Goal: Task Accomplishment & Management: Manage account settings

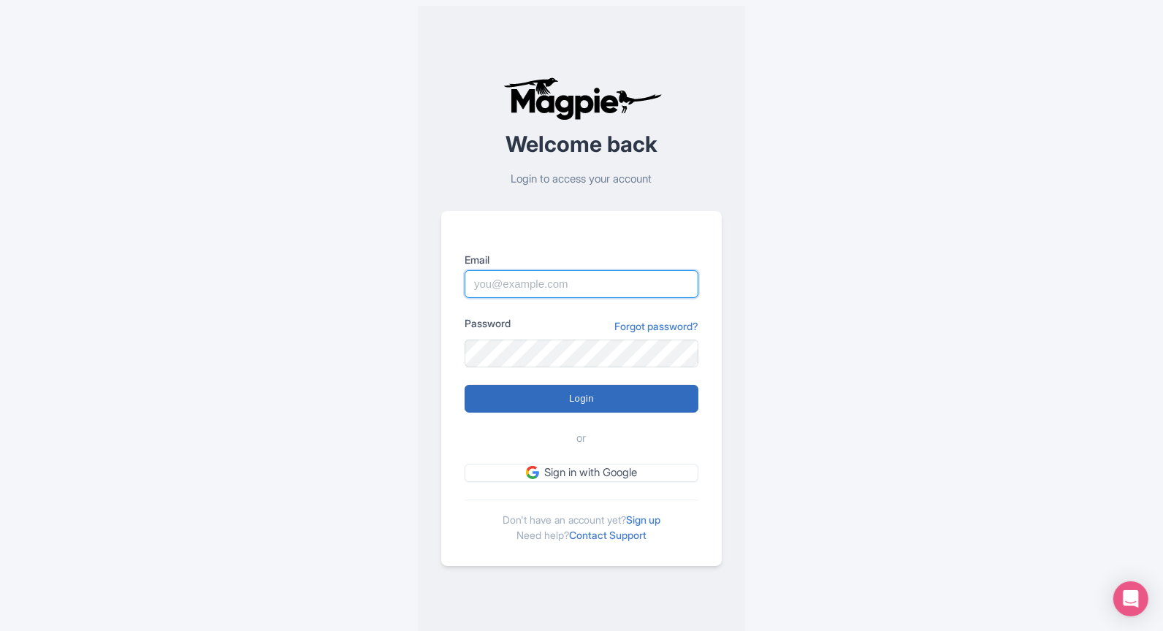
type input "marketing@eatingeurope.com"
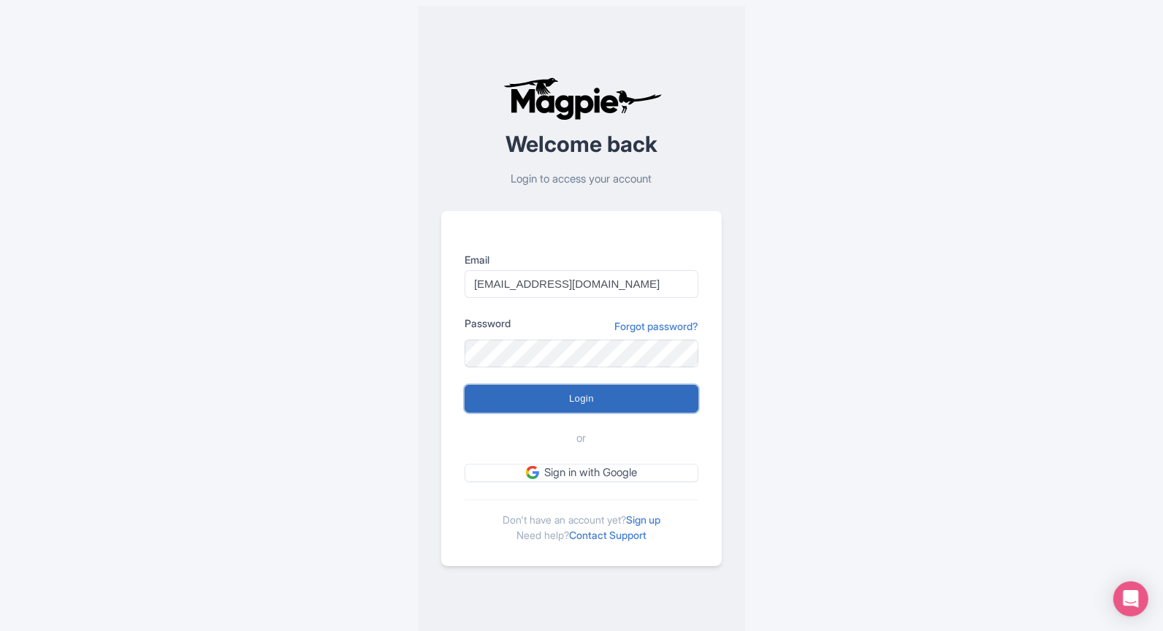
click at [563, 392] on input "Login" at bounding box center [582, 399] width 234 height 28
type input "Logging in..."
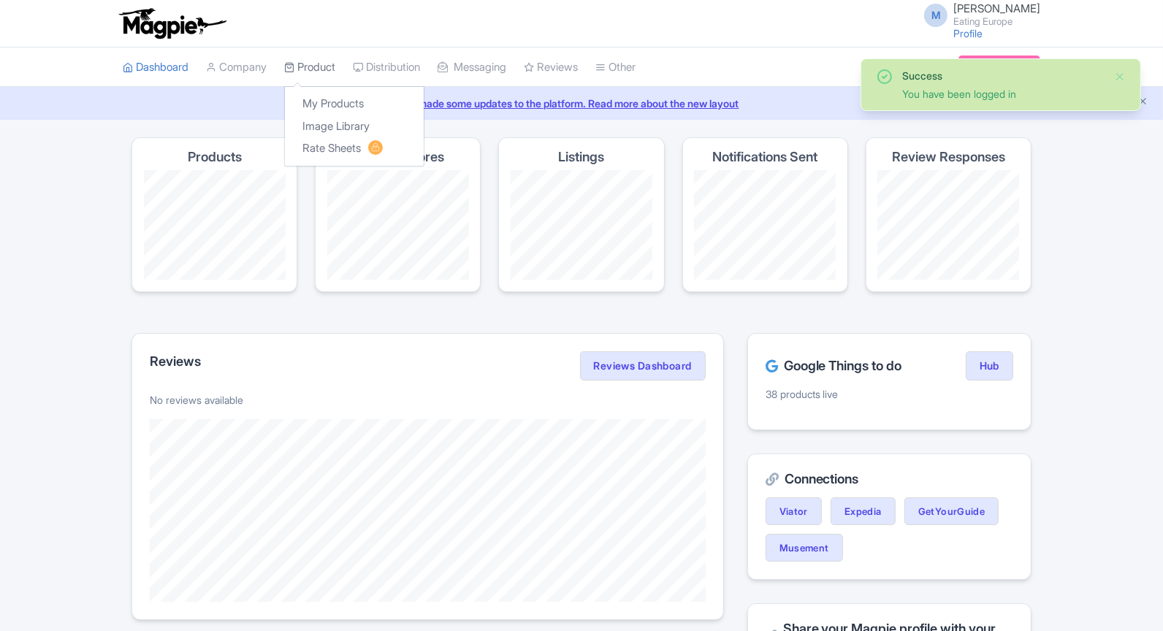
click at [313, 63] on link "Product" at bounding box center [309, 67] width 51 height 40
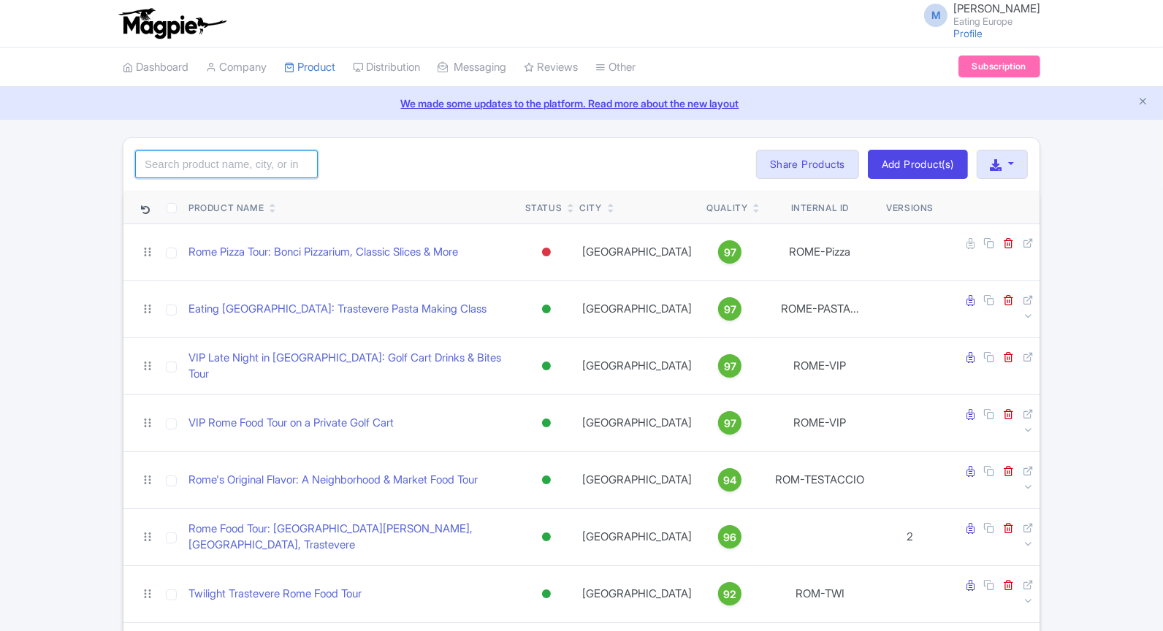
click at [246, 165] on input "search" at bounding box center [226, 165] width 183 height 28
type input "lisbon"
click button "Search" at bounding box center [0, 0] width 0 height 0
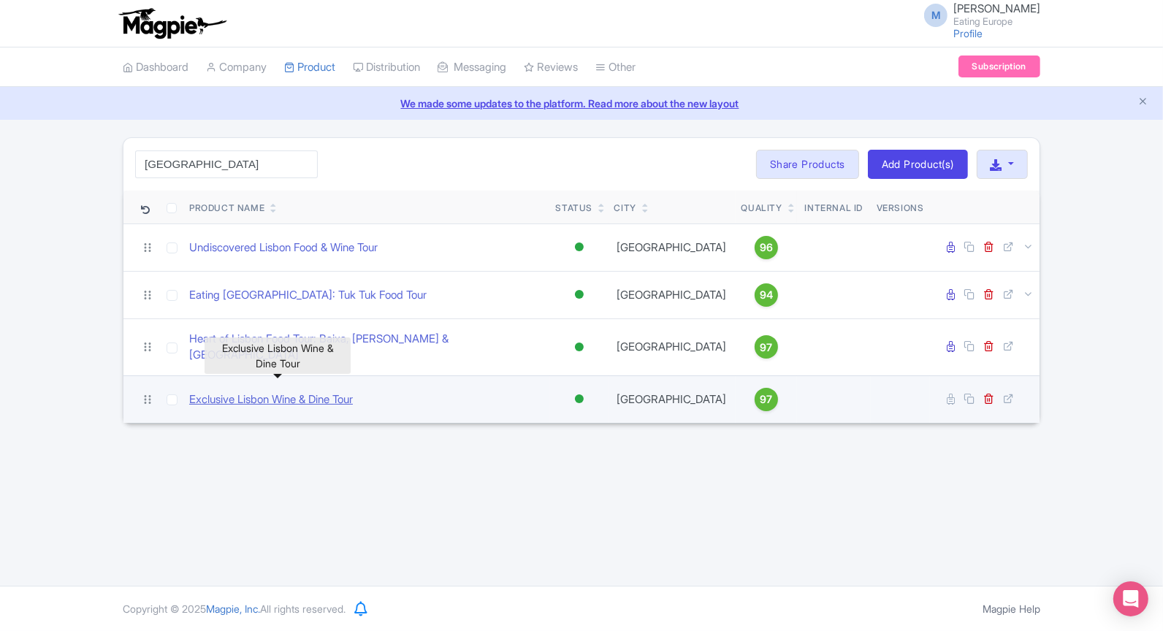
click at [272, 392] on link "Exclusive Lisbon Wine & Dine Tour" at bounding box center [271, 400] width 164 height 17
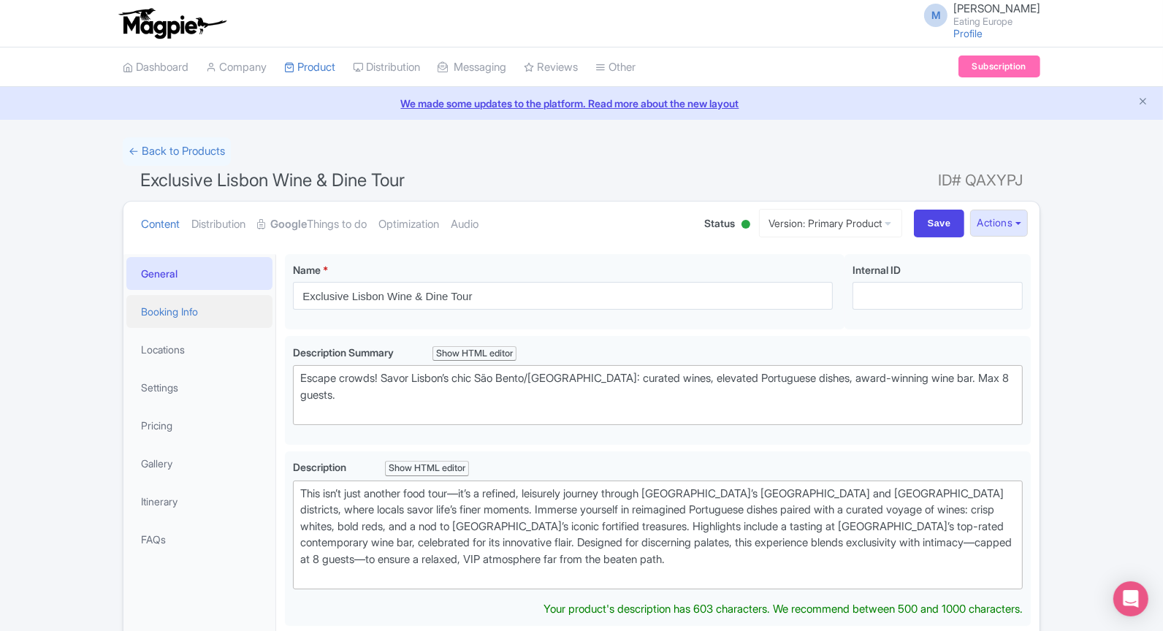
click at [185, 321] on link "Booking Info" at bounding box center [199, 311] width 146 height 33
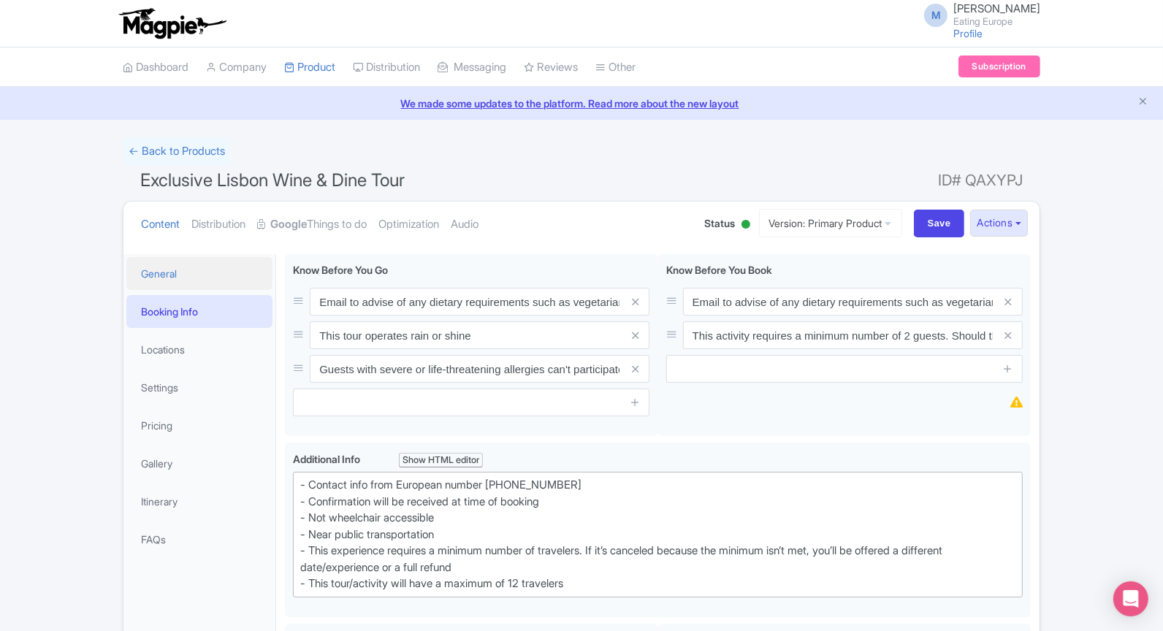
click at [179, 274] on link "General" at bounding box center [199, 273] width 146 height 33
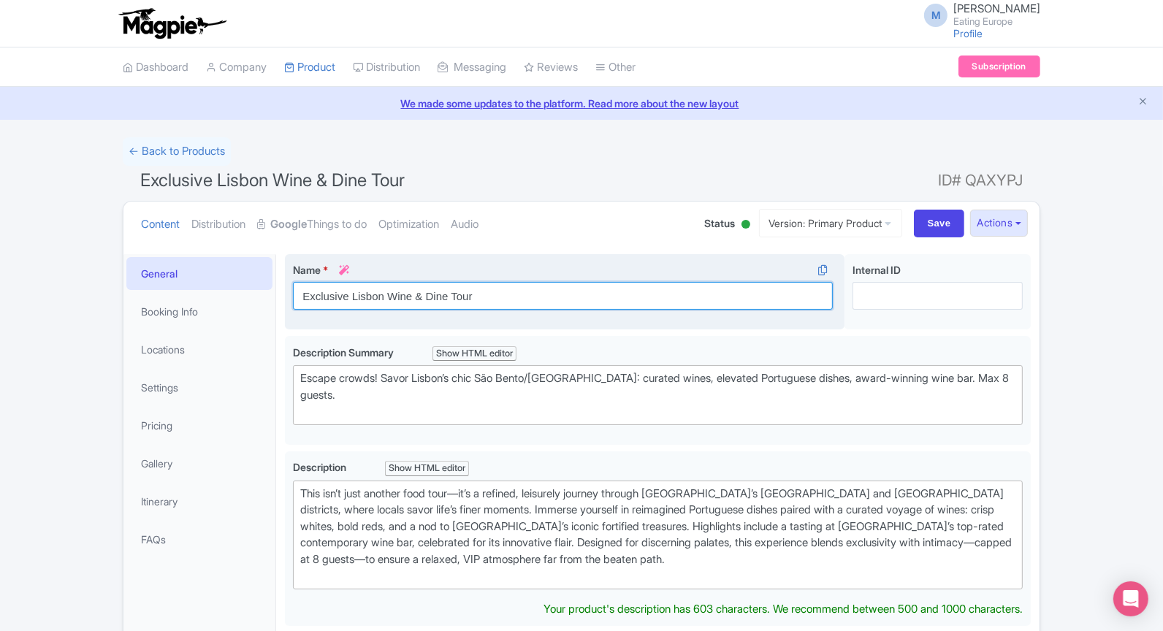
click at [382, 297] on input "Exclusive Lisbon Wine & Dine Tour" at bounding box center [563, 296] width 540 height 28
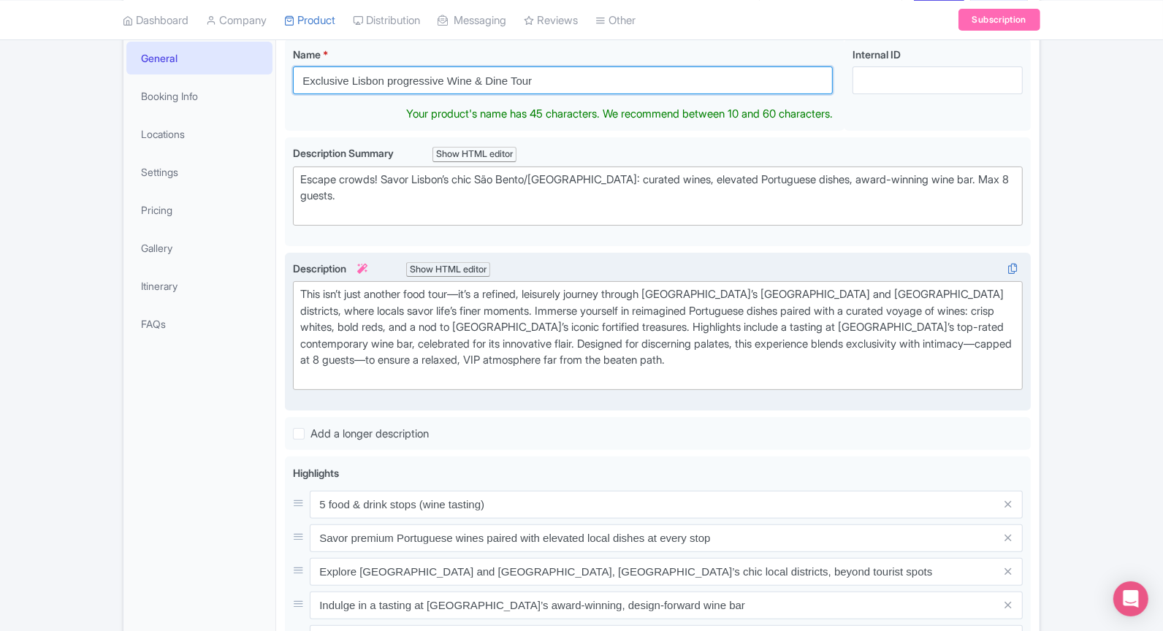
scroll to position [334, 0]
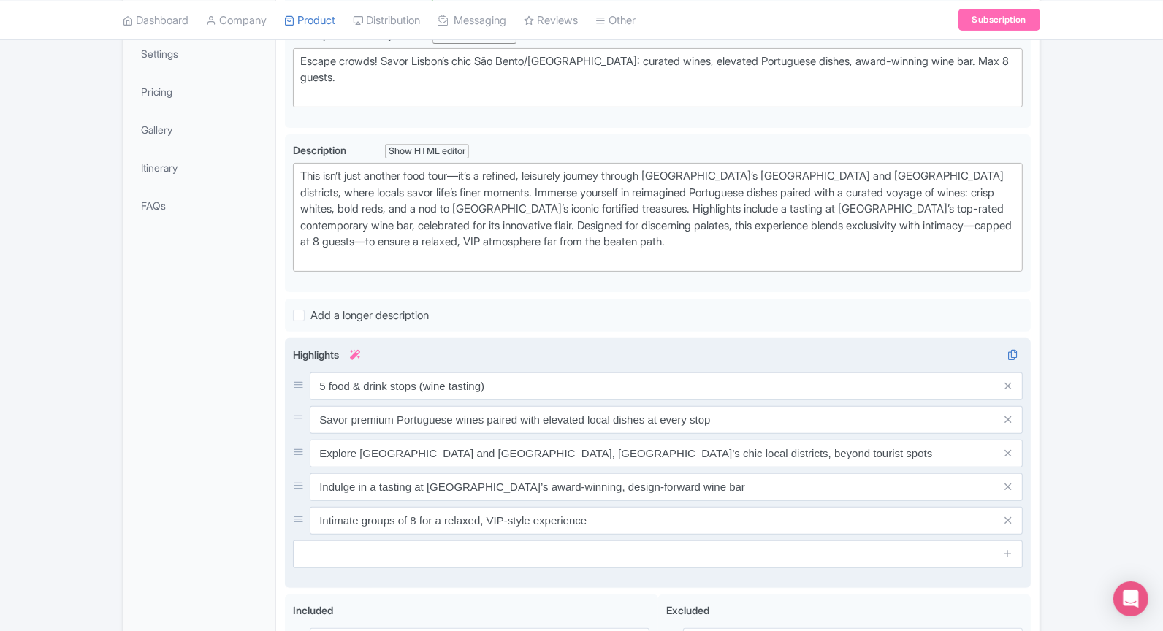
type input "Exclusive Lisbon progressive Wine & Dine Tour"
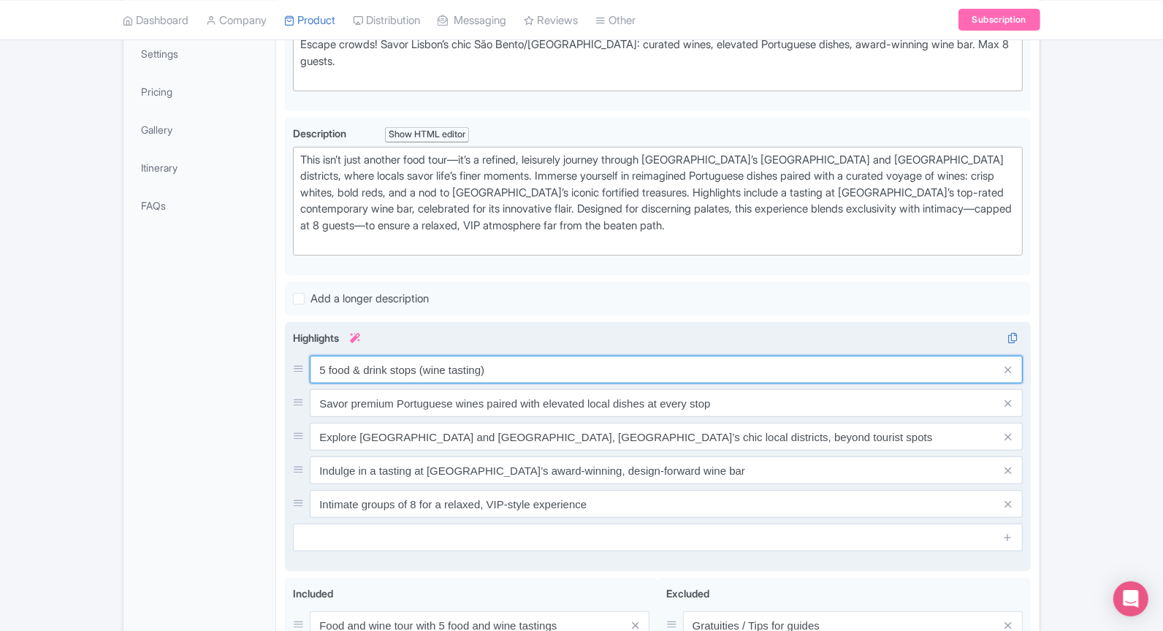
drag, startPoint x: 326, startPoint y: 376, endPoint x: 316, endPoint y: 373, distance: 10.5
click at [316, 373] on input "5 food & drink stops (wine tasting)" at bounding box center [666, 370] width 713 height 28
click at [315, 361] on input "5 food & drink stops (wine tasting)" at bounding box center [666, 370] width 713 height 28
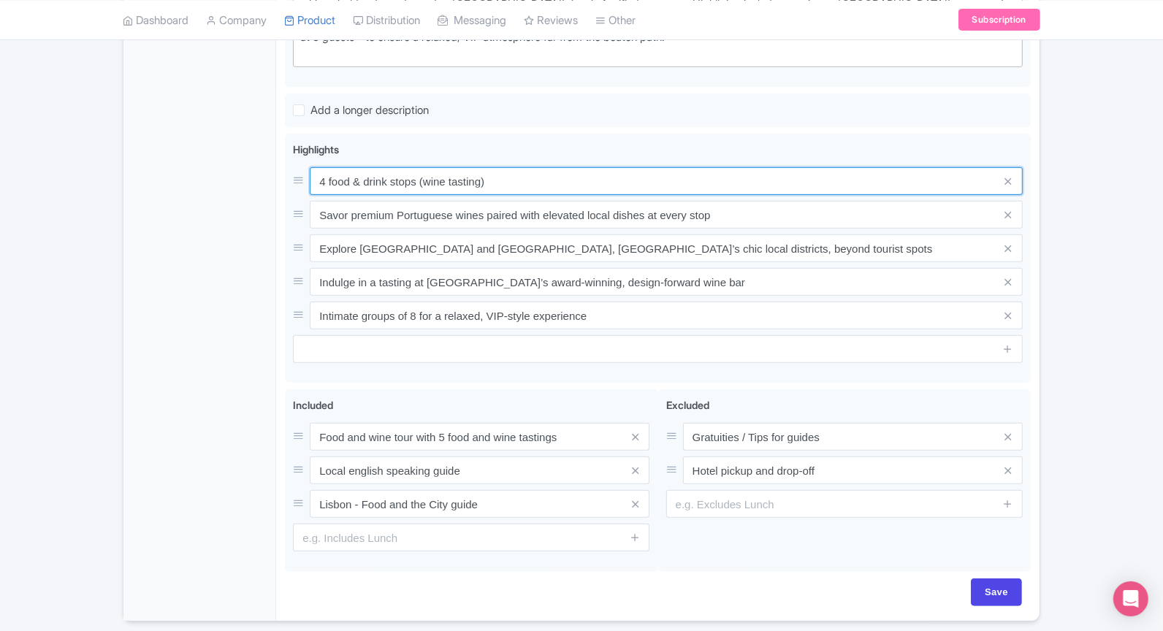
scroll to position [564, 0]
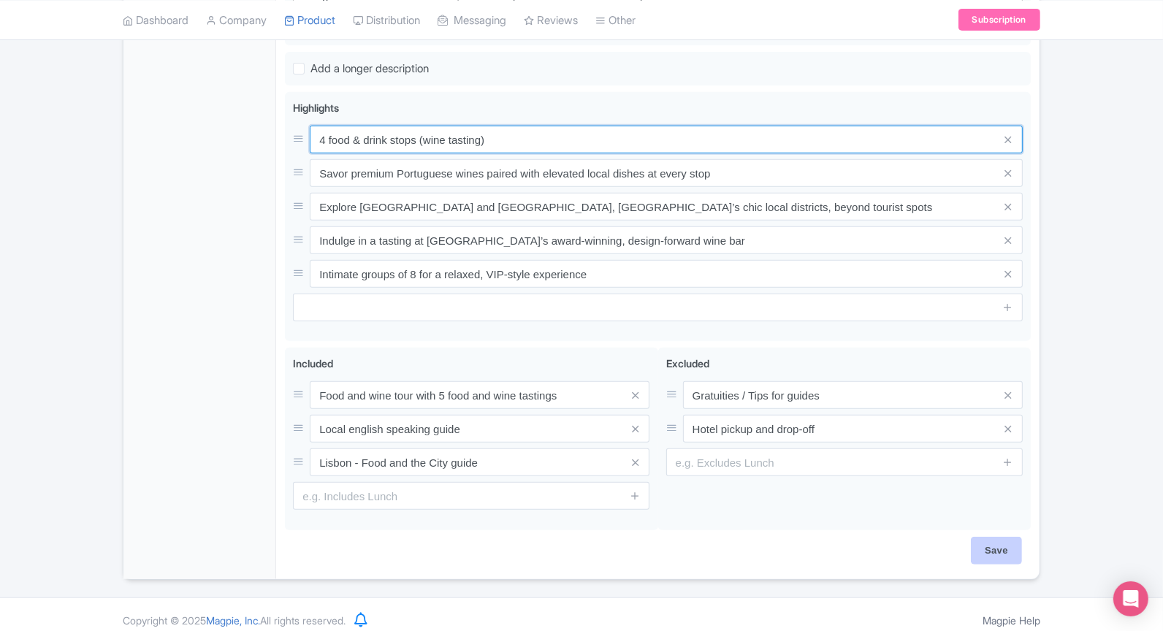
type input "4 food & drink stops (wine tasting)"
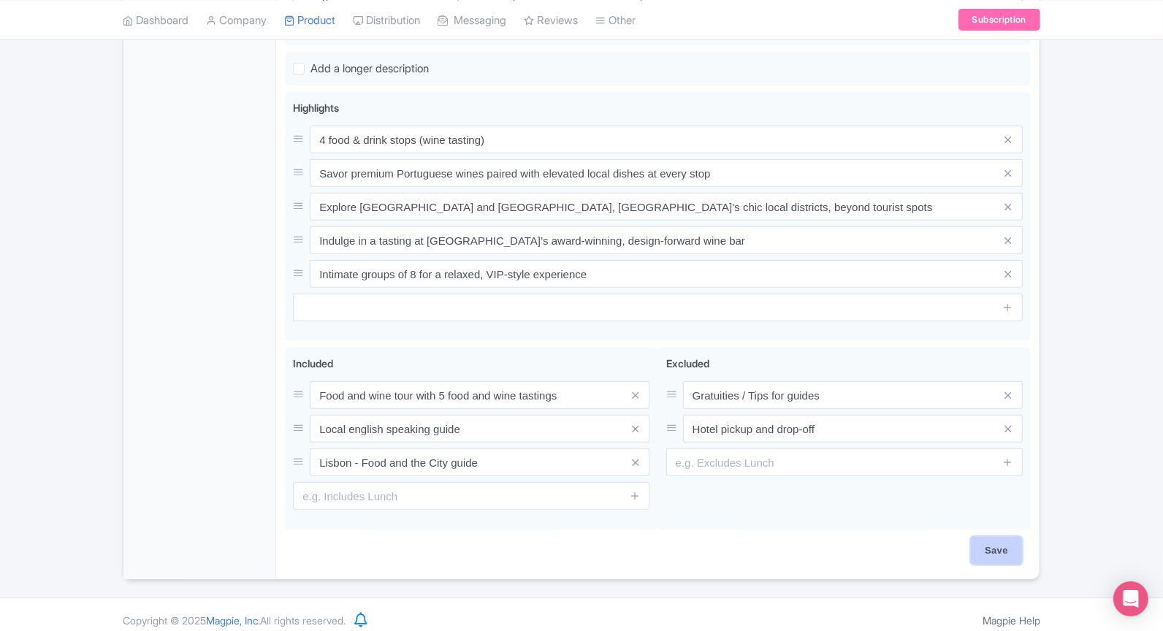
click at [980, 539] on input "Save" at bounding box center [996, 551] width 51 height 28
type input "Saving..."
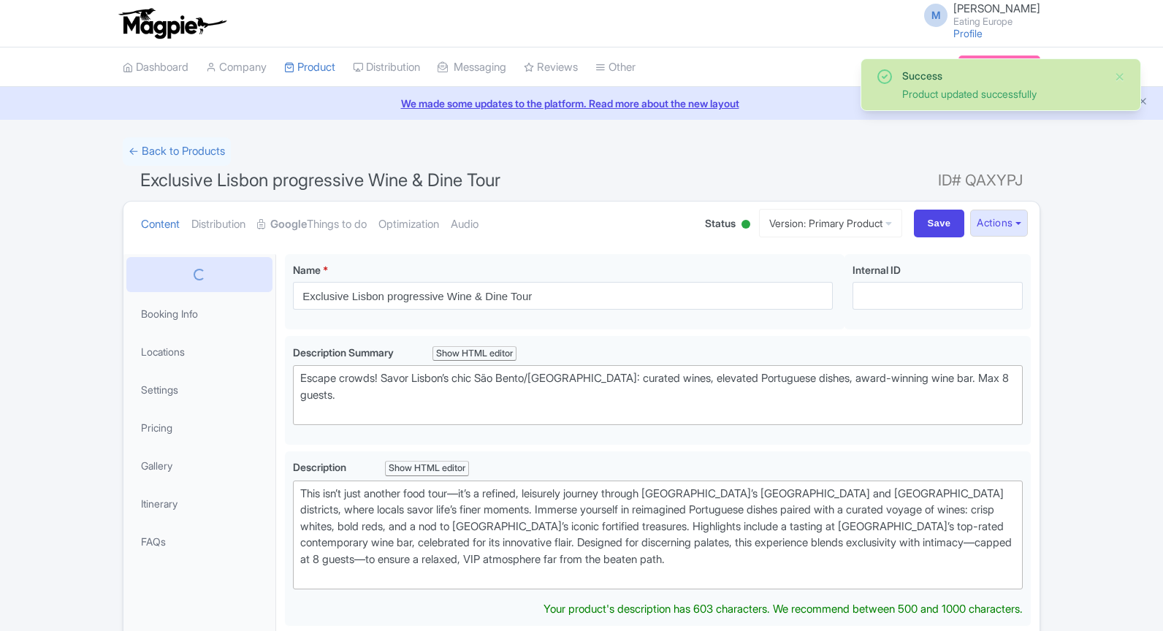
scroll to position [253, 0]
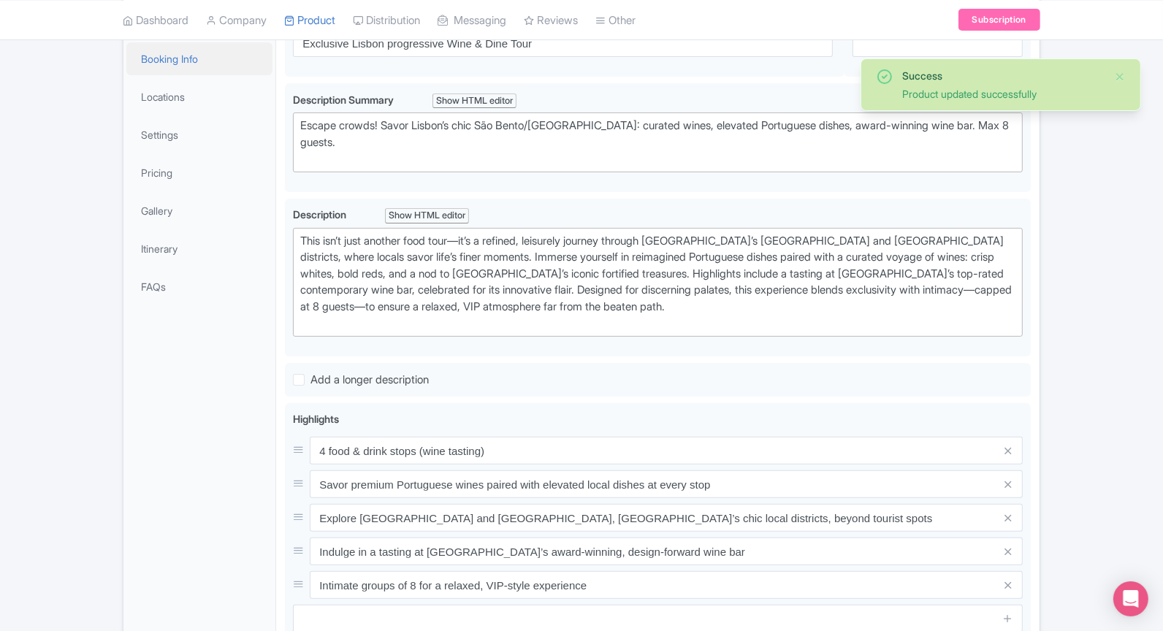
click at [160, 72] on link "Booking Info" at bounding box center [199, 58] width 146 height 33
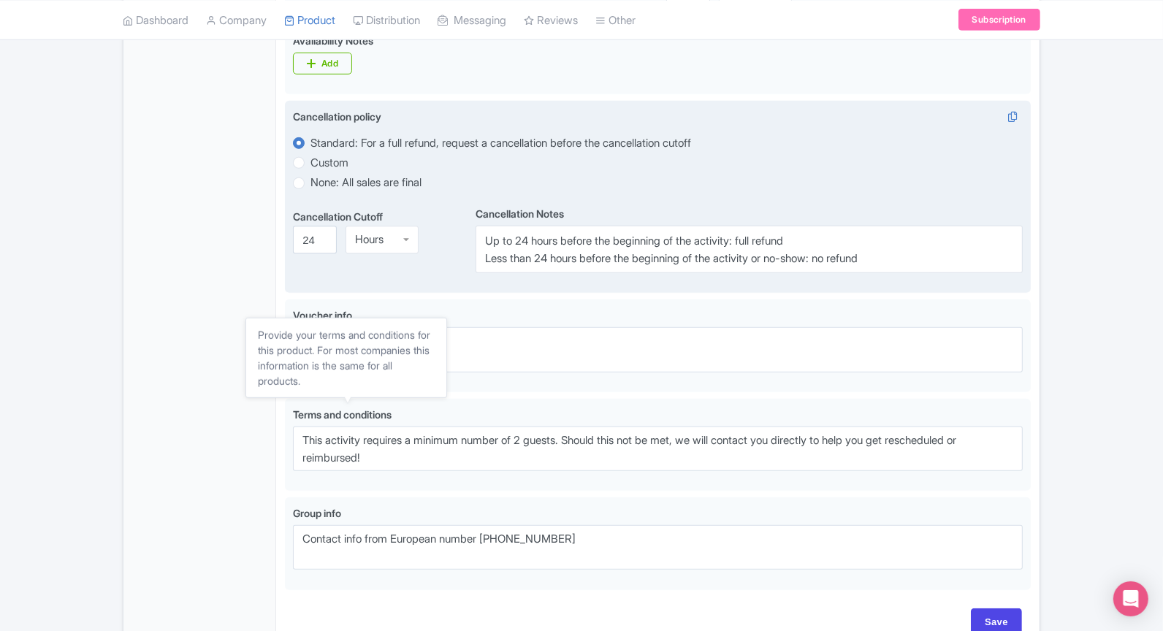
scroll to position [0, 0]
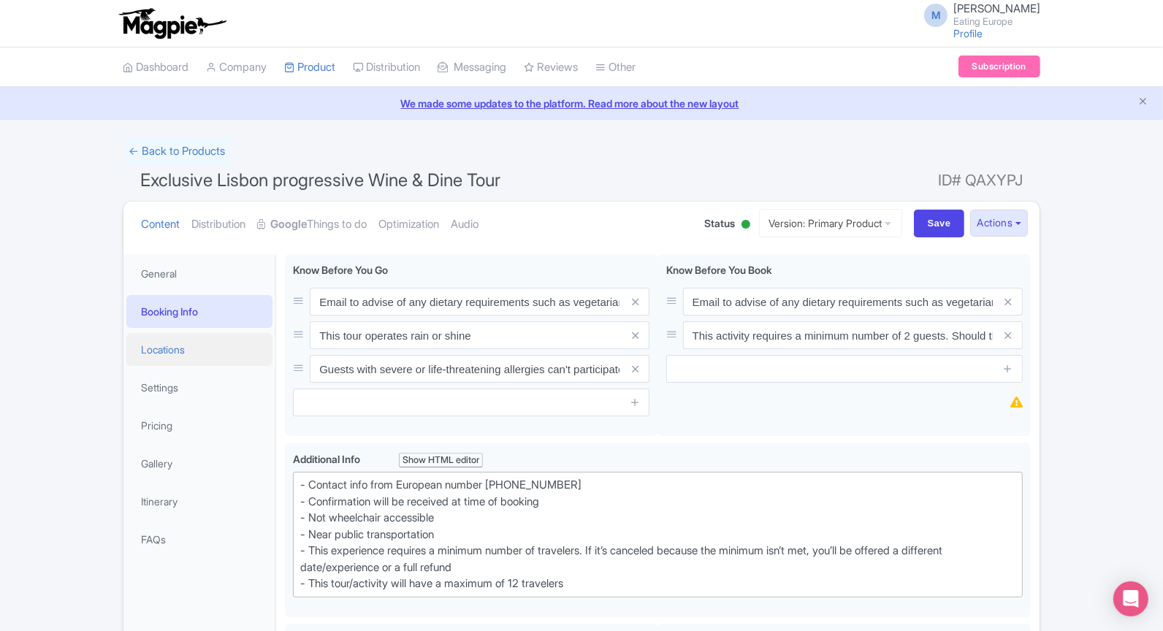
click at [195, 354] on link "Locations" at bounding box center [199, 349] width 146 height 33
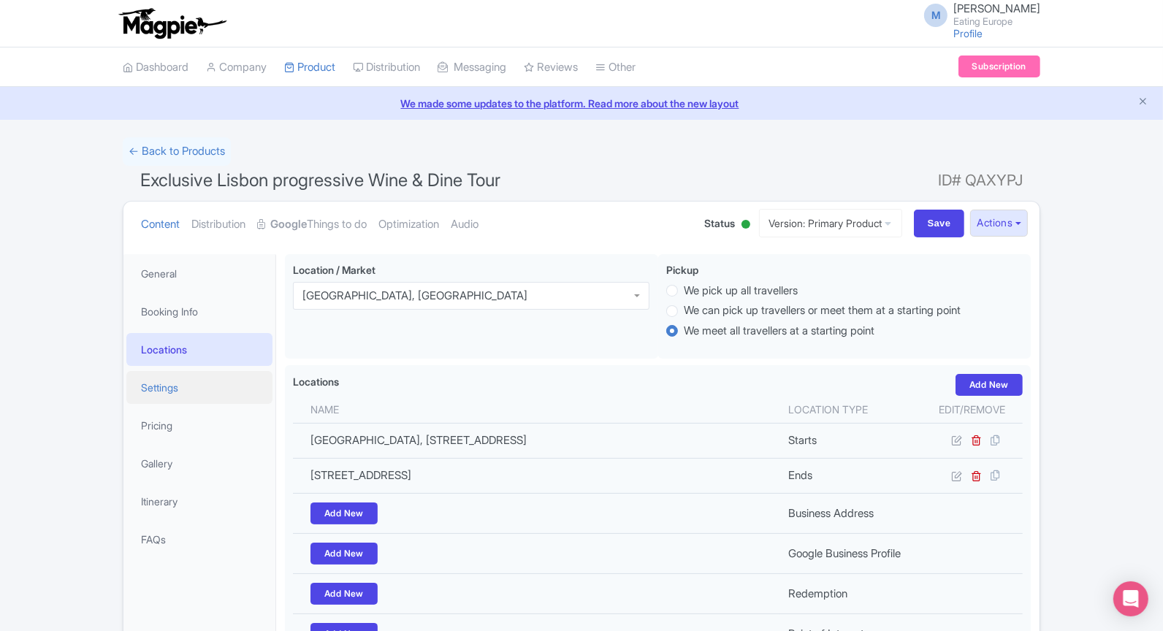
click at [194, 387] on link "Settings" at bounding box center [199, 387] width 146 height 33
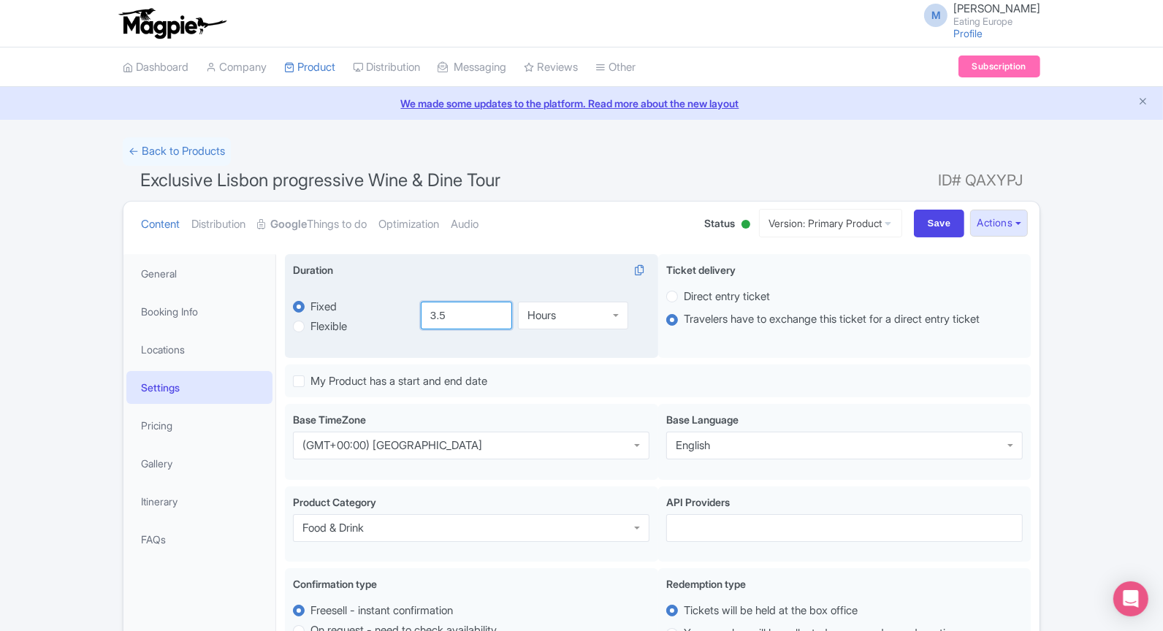
drag, startPoint x: 441, startPoint y: 316, endPoint x: 477, endPoint y: 322, distance: 36.3
click at [477, 322] on input "3.5" at bounding box center [467, 316] width 92 height 28
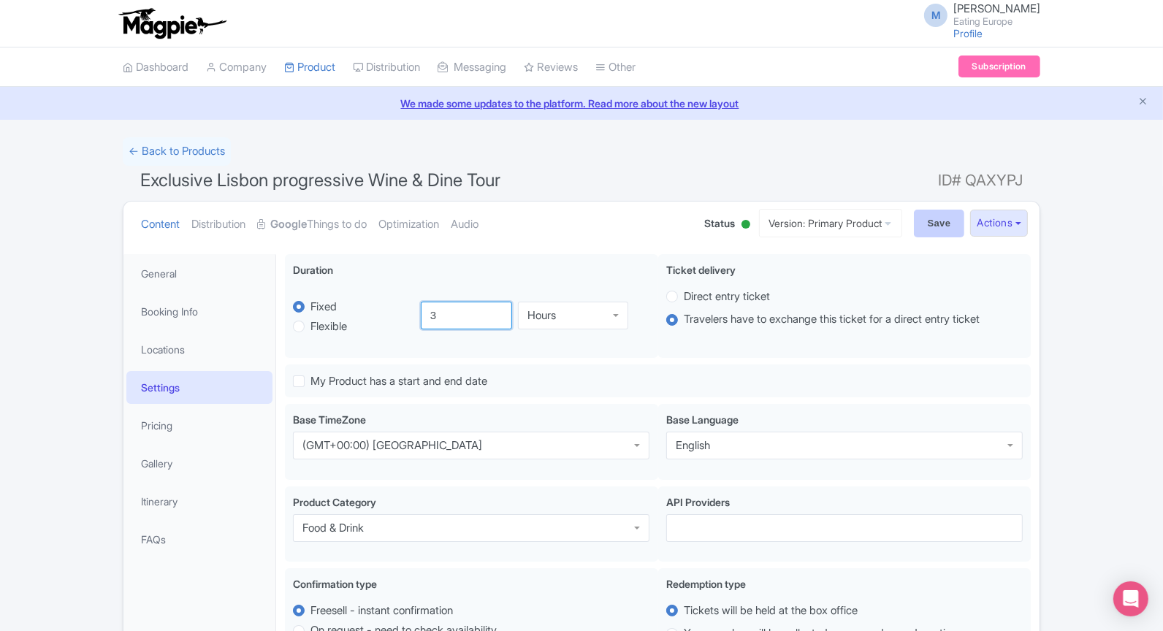
type input "3"
click at [939, 221] on input "Save" at bounding box center [939, 224] width 51 height 28
type input "Saving..."
click at [174, 148] on link "← Back to Products" at bounding box center [177, 151] width 108 height 28
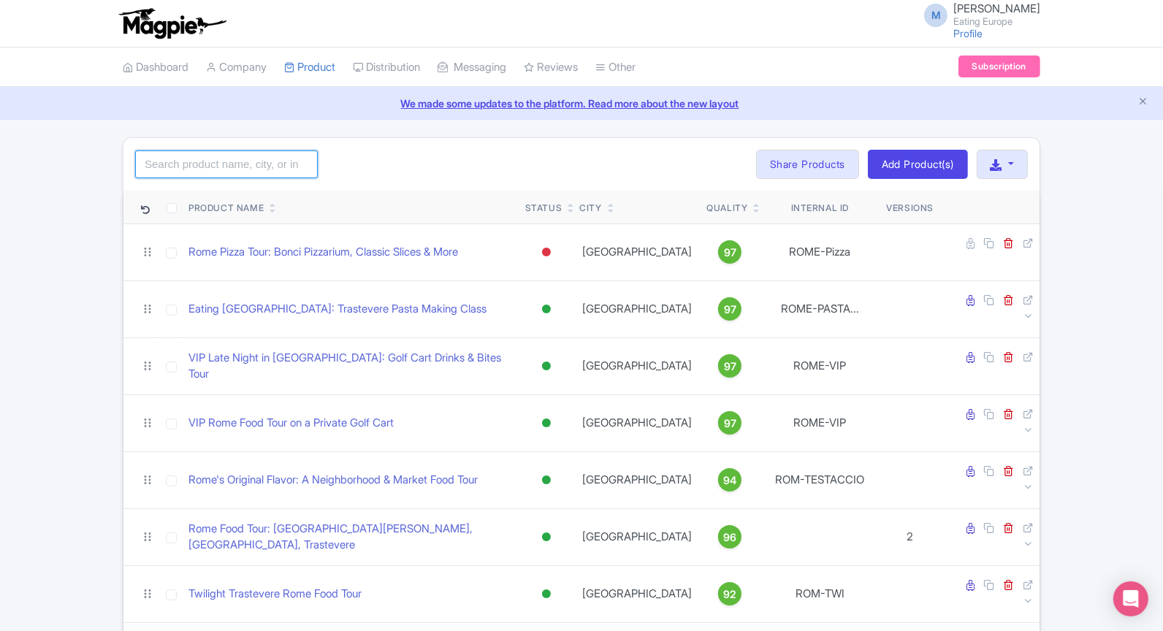
click at [212, 167] on input "search" at bounding box center [226, 165] width 183 height 28
type input "[GEOGRAPHIC_DATA]"
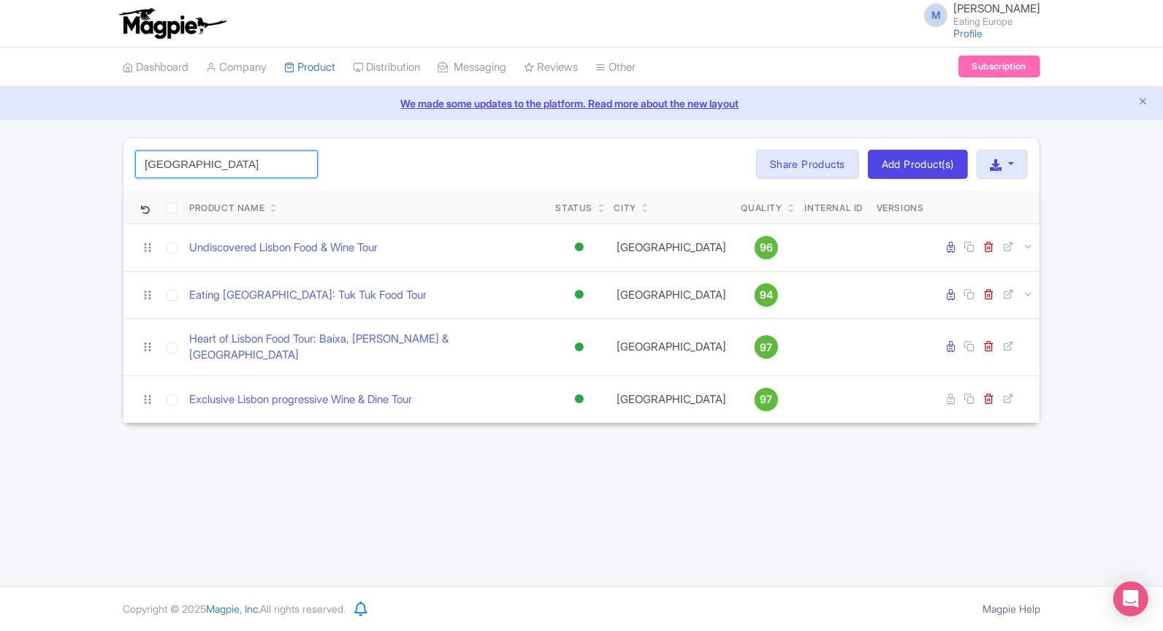
click button "Search" at bounding box center [0, 0] width 0 height 0
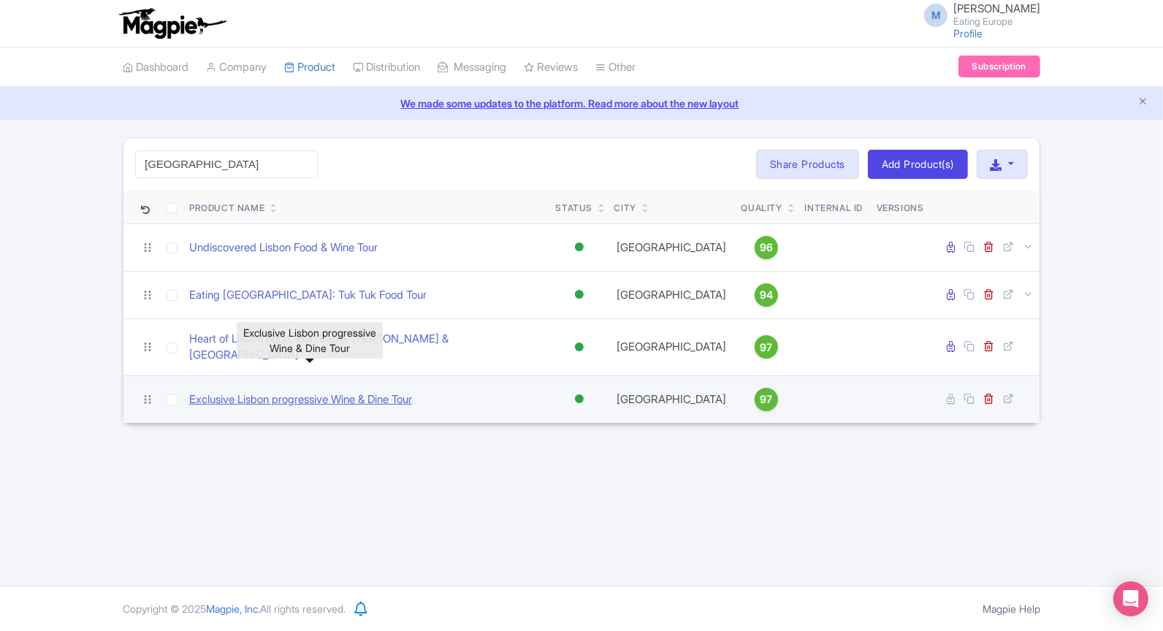
click at [306, 392] on link "Exclusive Lisbon progressive Wine & Dine Tour" at bounding box center [300, 400] width 223 height 17
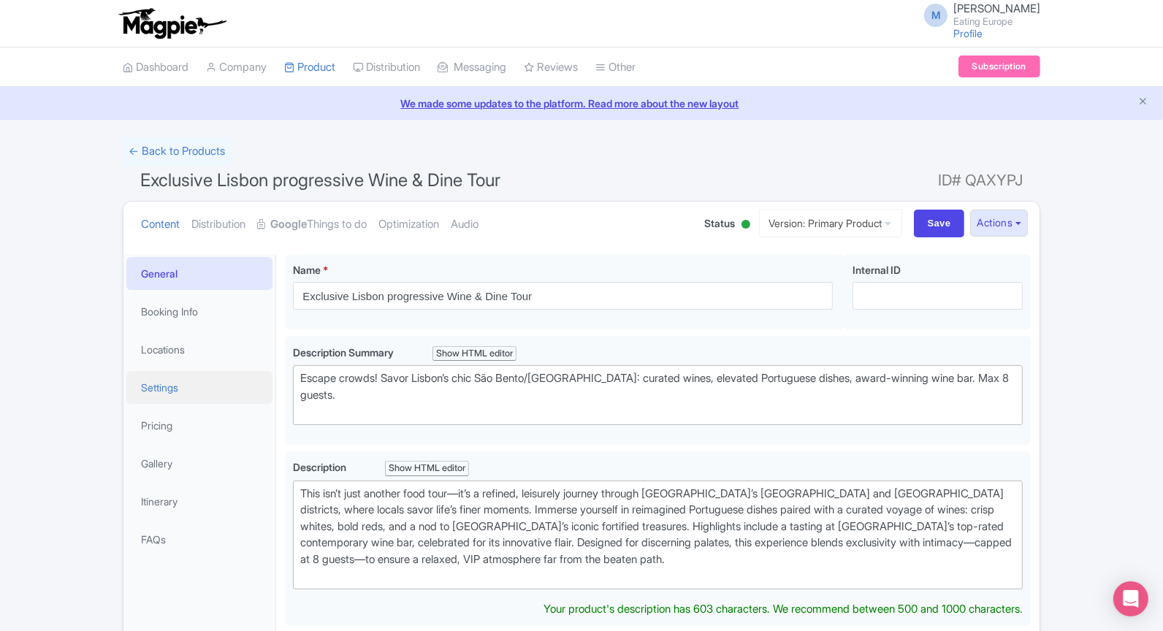
click at [167, 395] on link "Settings" at bounding box center [199, 387] width 146 height 33
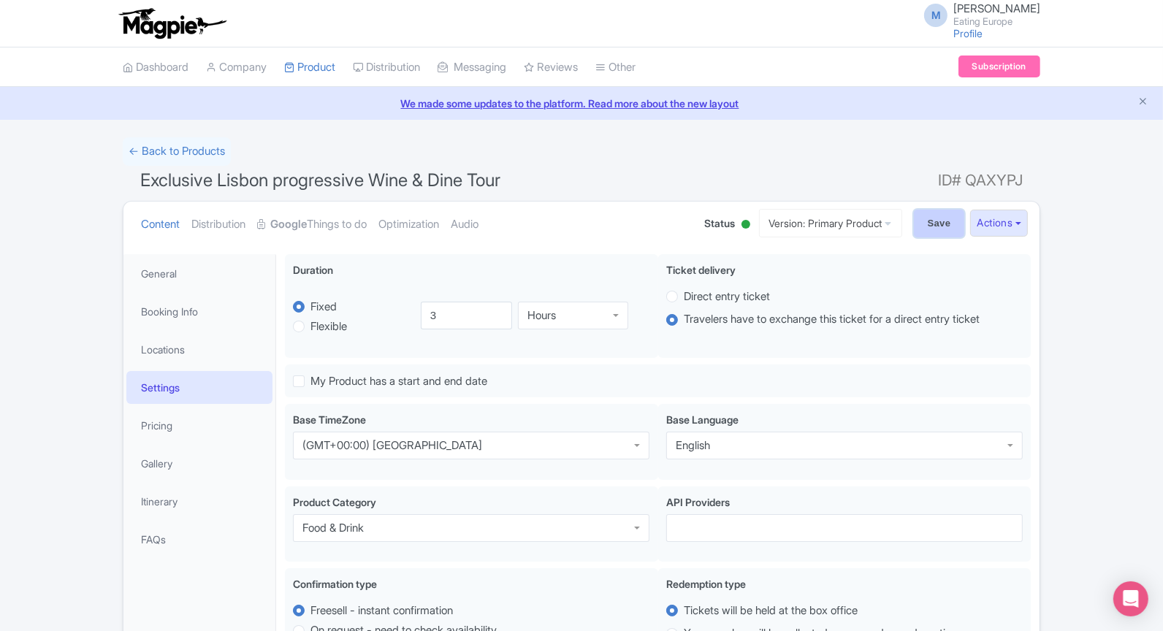
click at [948, 219] on input "Save" at bounding box center [939, 224] width 51 height 28
type input "Saving..."
